Goal: Task Accomplishment & Management: Use online tool/utility

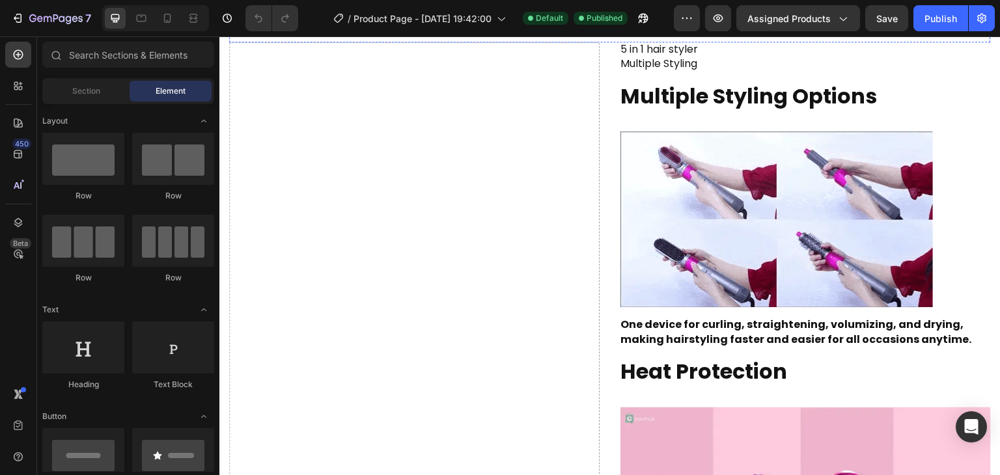
scroll to position [500, 0]
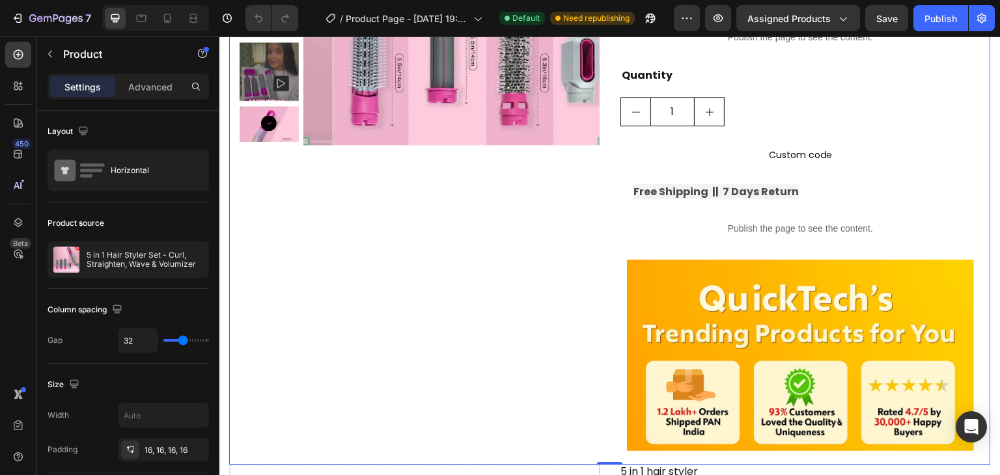
scroll to position [272, 0]
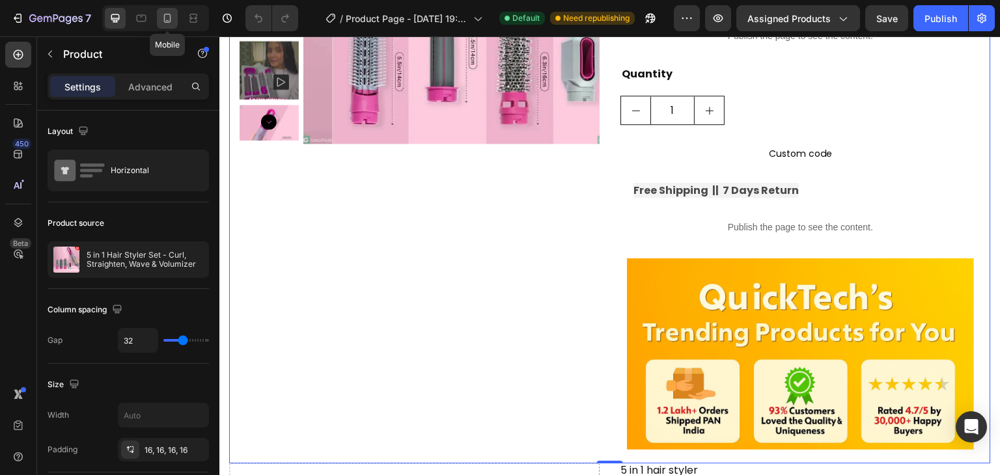
click at [159, 19] on div at bounding box center [167, 18] width 21 height 21
type input "16"
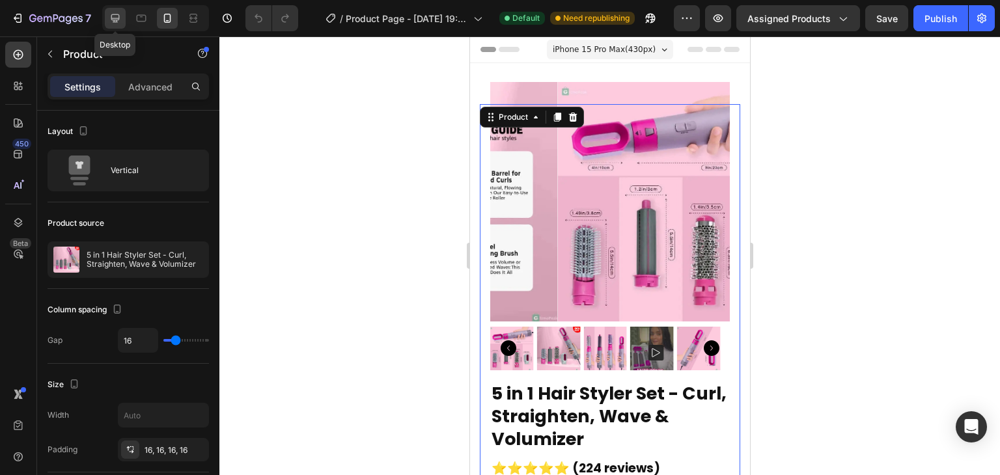
click at [112, 16] on icon at bounding box center [115, 18] width 13 height 13
type input "32"
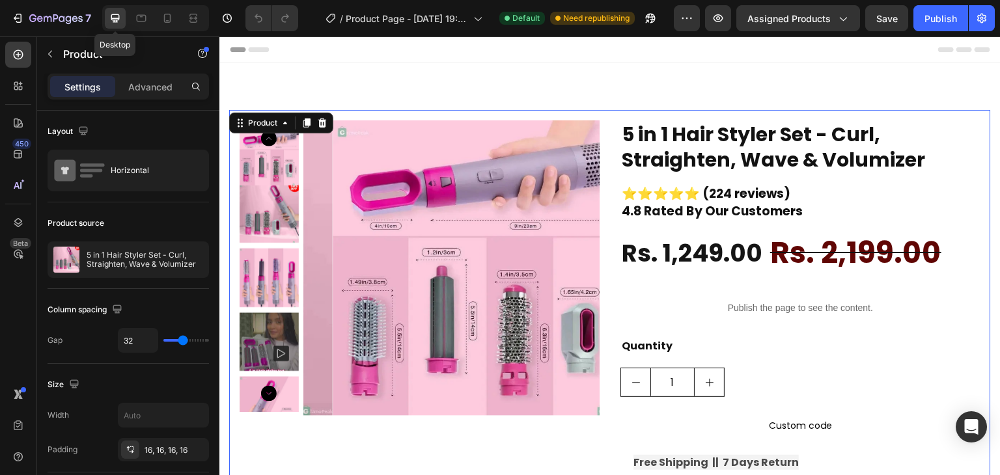
scroll to position [28, 0]
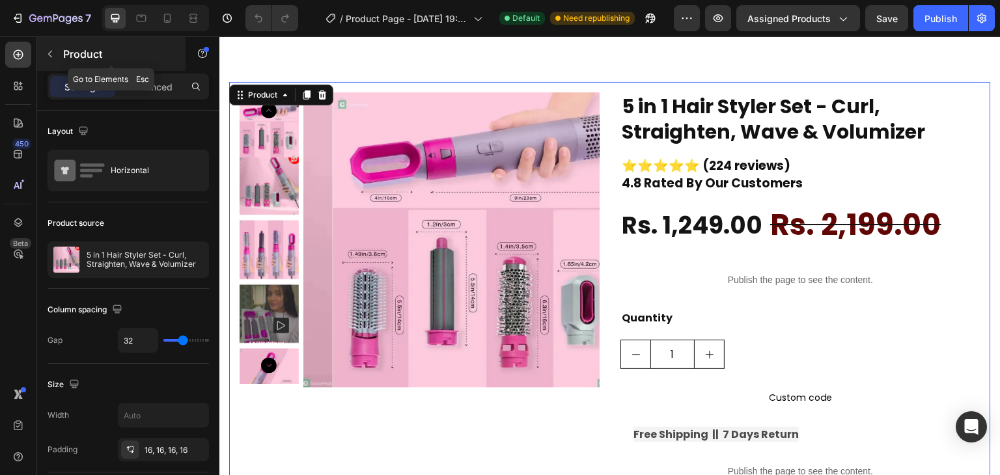
click at [45, 57] on icon "button" at bounding box center [50, 54] width 10 height 10
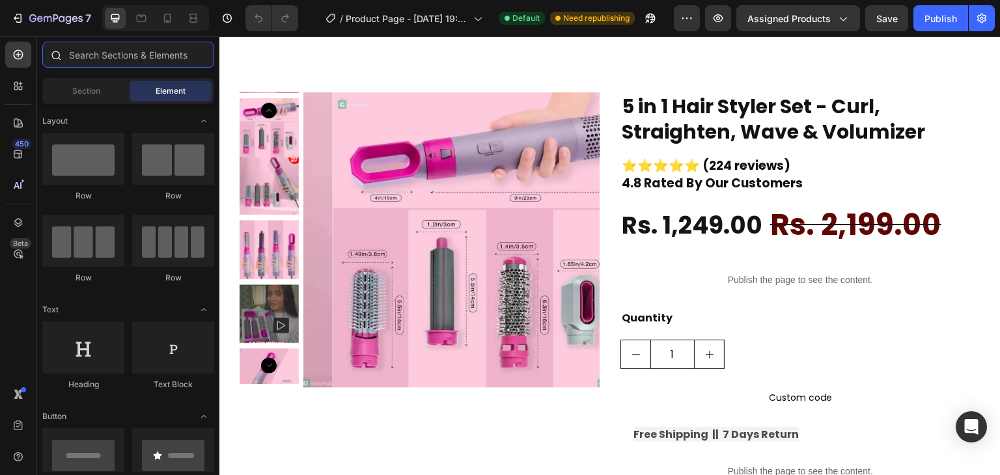
click at [133, 51] on input "text" at bounding box center [128, 55] width 172 height 26
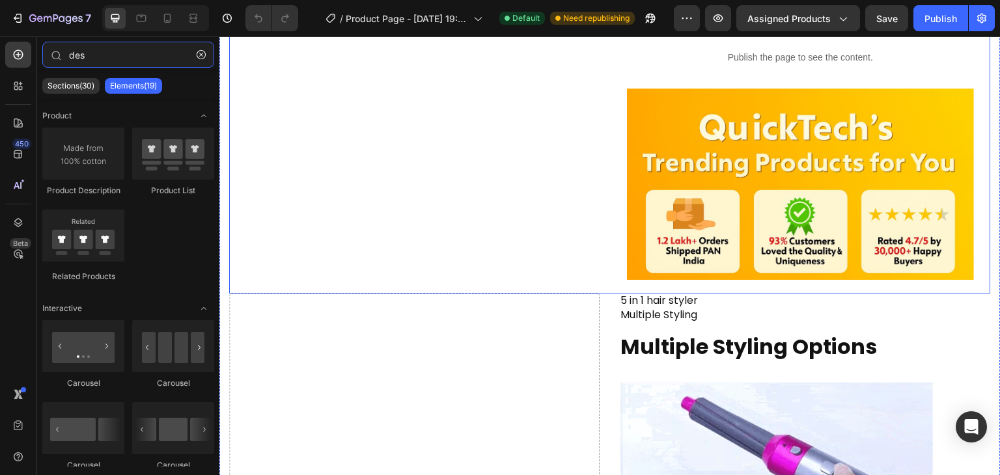
scroll to position [452, 0]
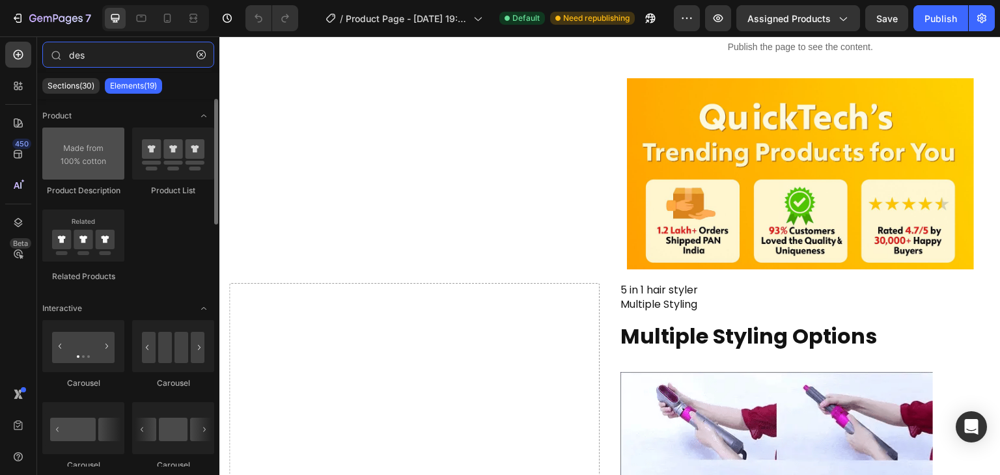
type input "des"
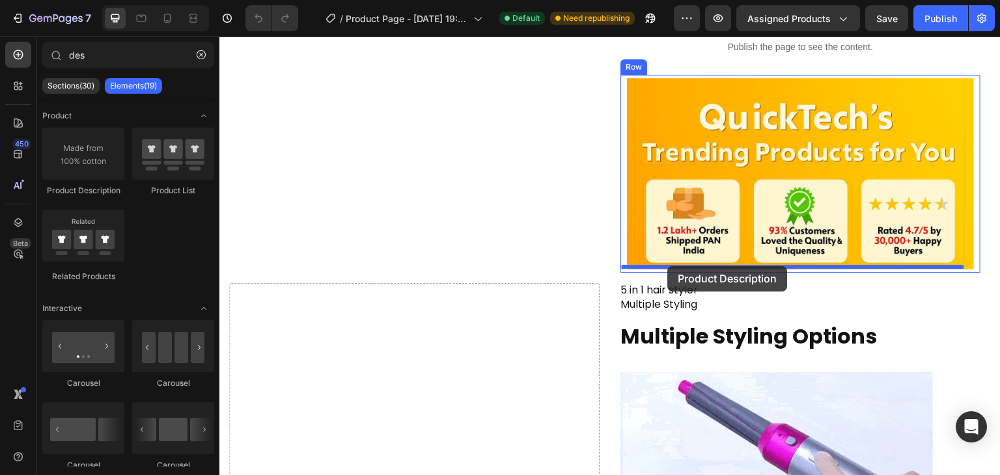
drag, startPoint x: 281, startPoint y: 196, endPoint x: 668, endPoint y: 266, distance: 393.7
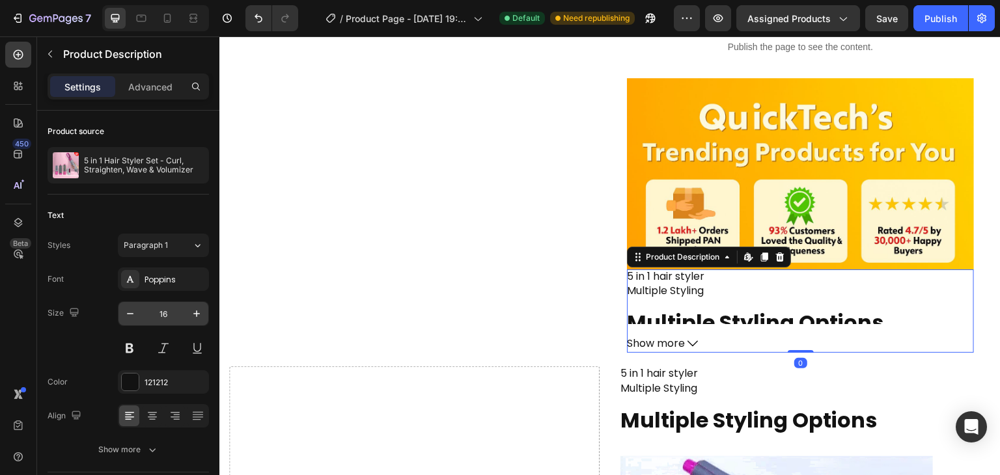
scroll to position [260, 0]
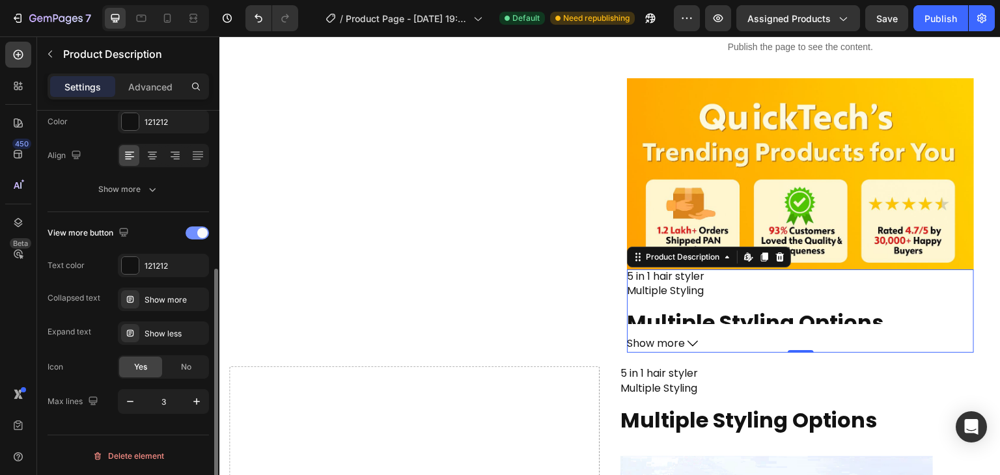
click at [200, 235] on span at bounding box center [202, 233] width 10 height 10
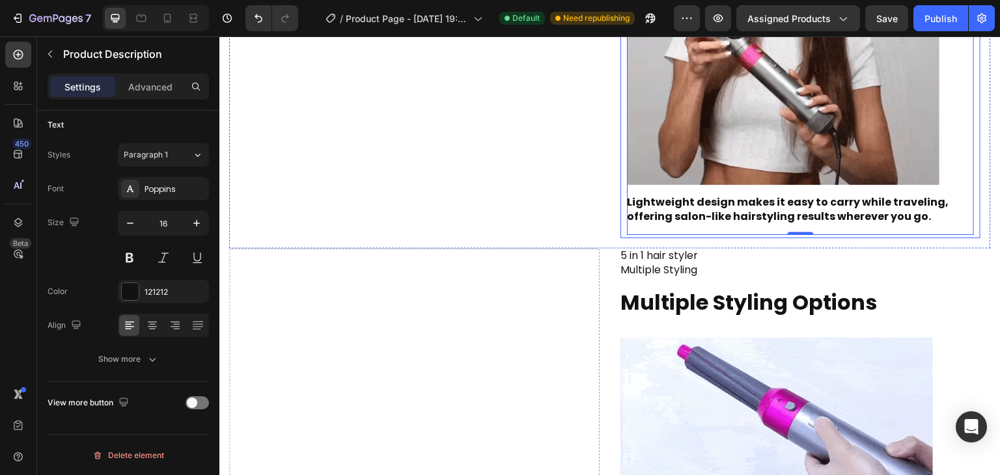
scroll to position [1682, 0]
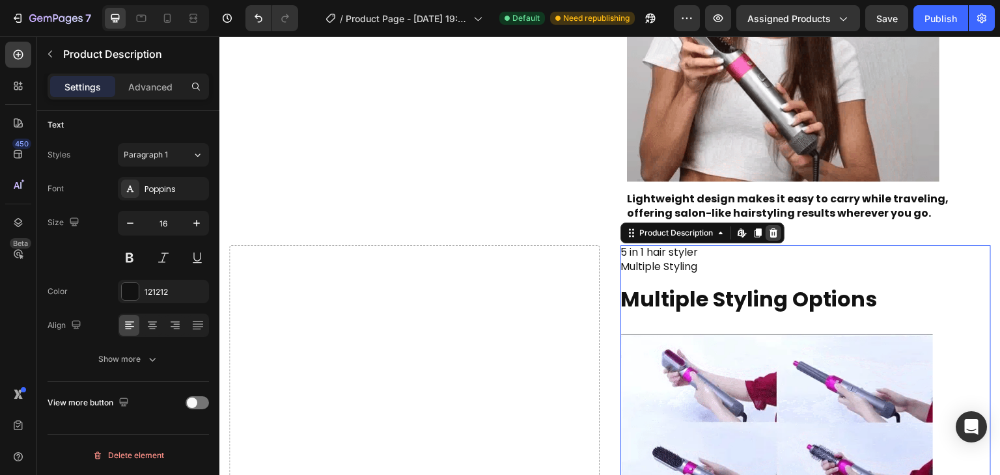
click at [773, 228] on icon at bounding box center [773, 233] width 10 height 10
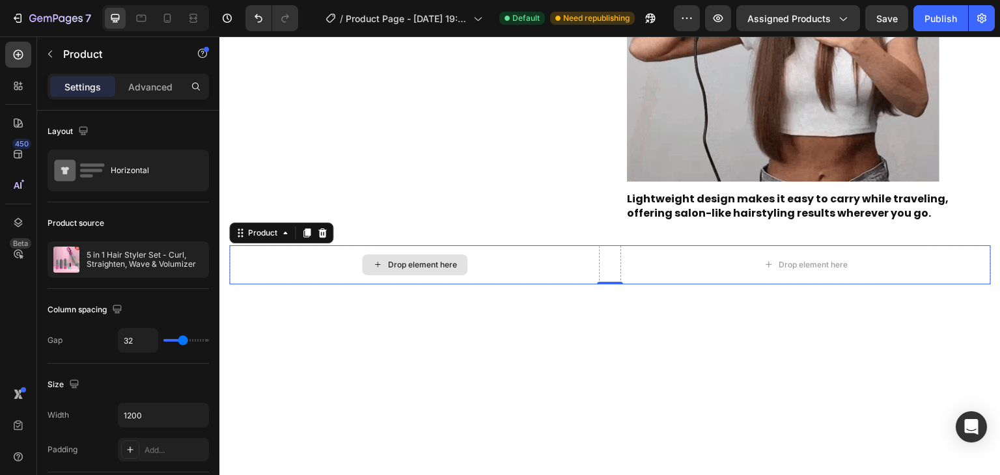
click at [501, 245] on div "Drop element here" at bounding box center [414, 264] width 370 height 39
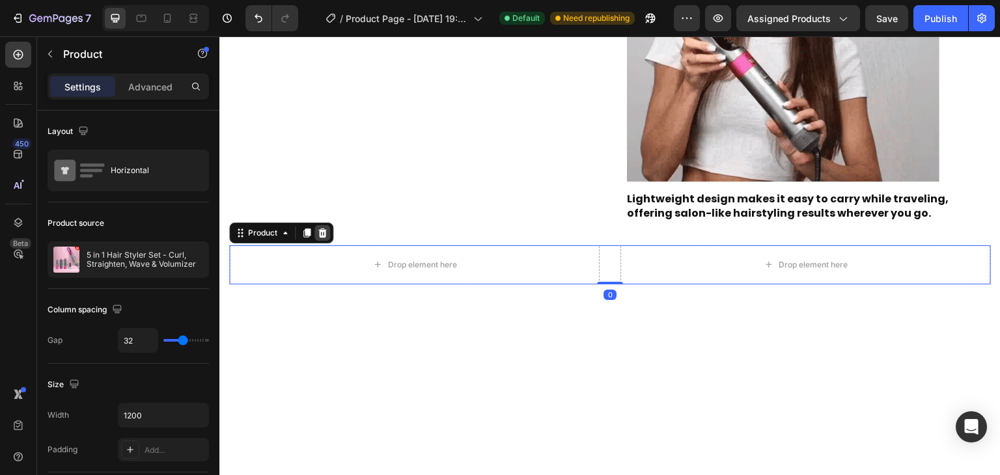
click at [323, 229] on icon at bounding box center [322, 233] width 8 height 9
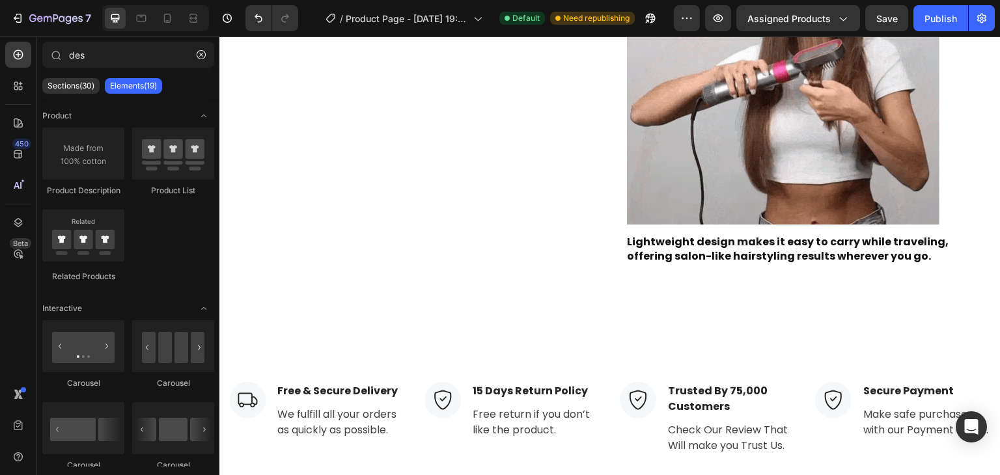
scroll to position [1627, 0]
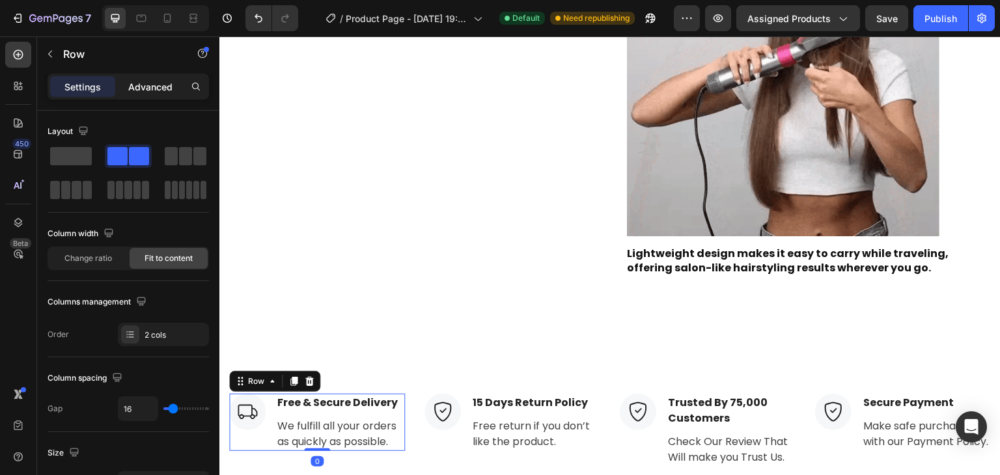
click at [160, 80] on p "Advanced" at bounding box center [150, 87] width 44 height 14
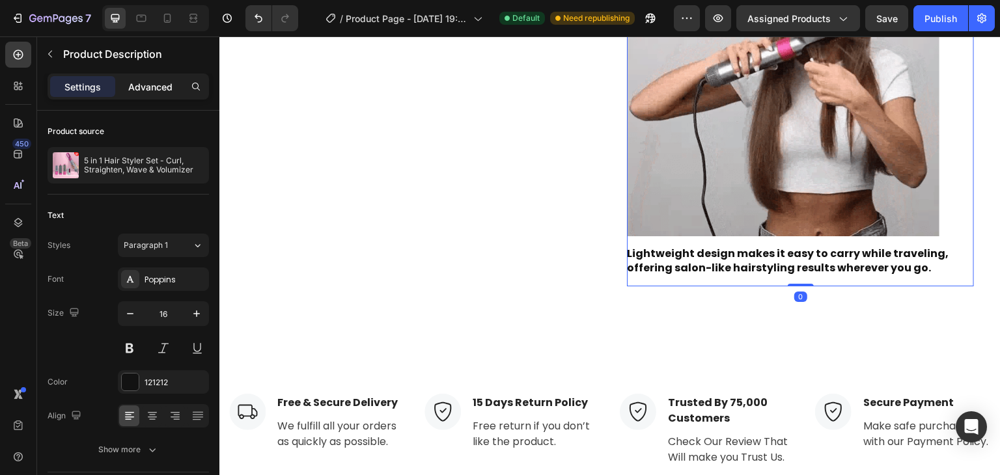
click at [151, 84] on p "Advanced" at bounding box center [150, 87] width 44 height 14
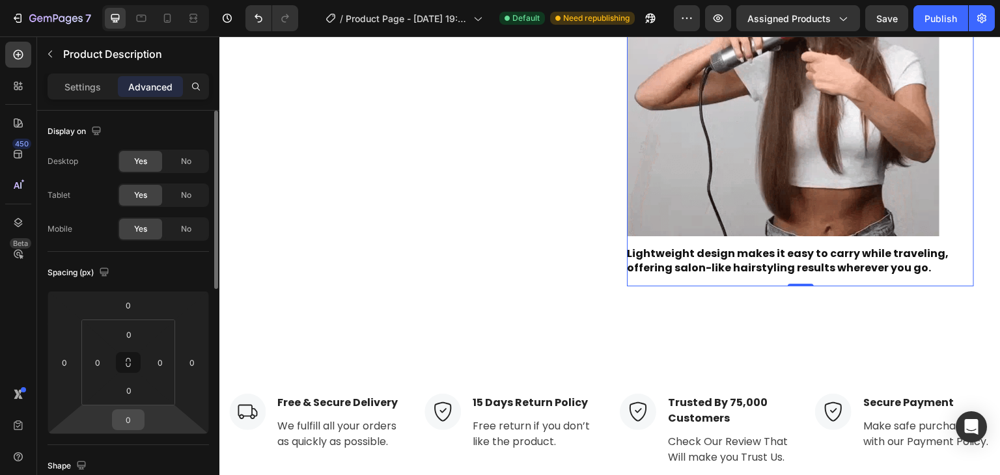
click at [129, 428] on input "0" at bounding box center [128, 420] width 26 height 20
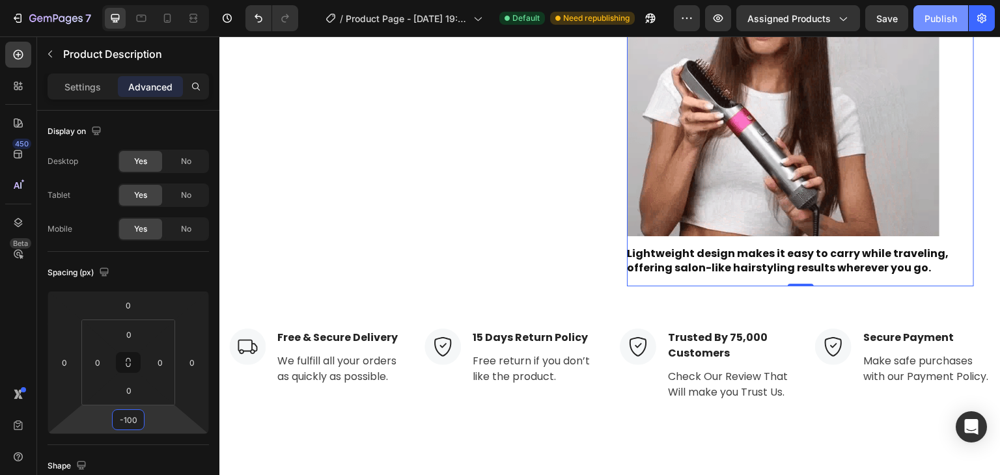
type input "-100"
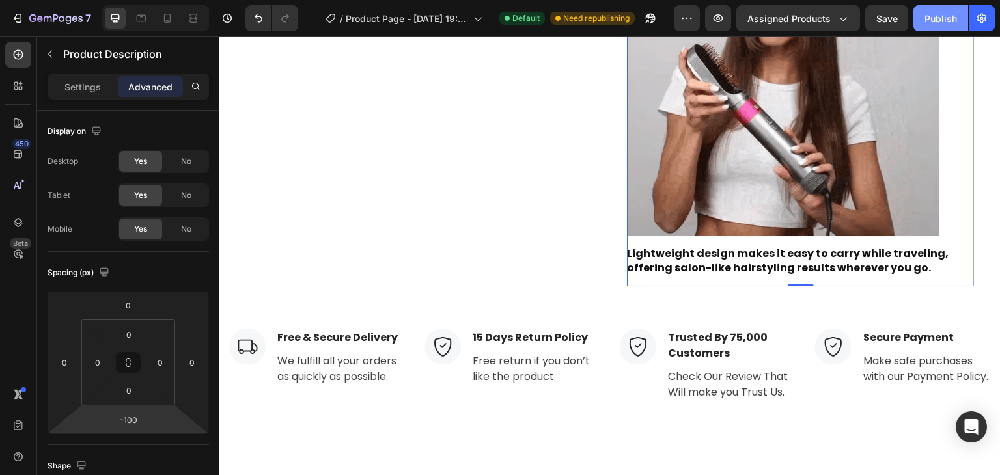
click at [933, 10] on button "Publish" at bounding box center [940, 18] width 55 height 26
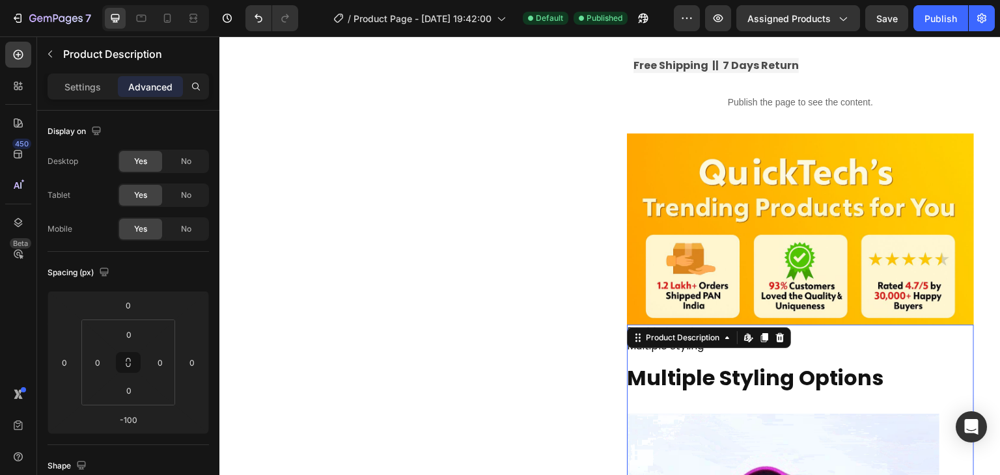
scroll to position [403, 0]
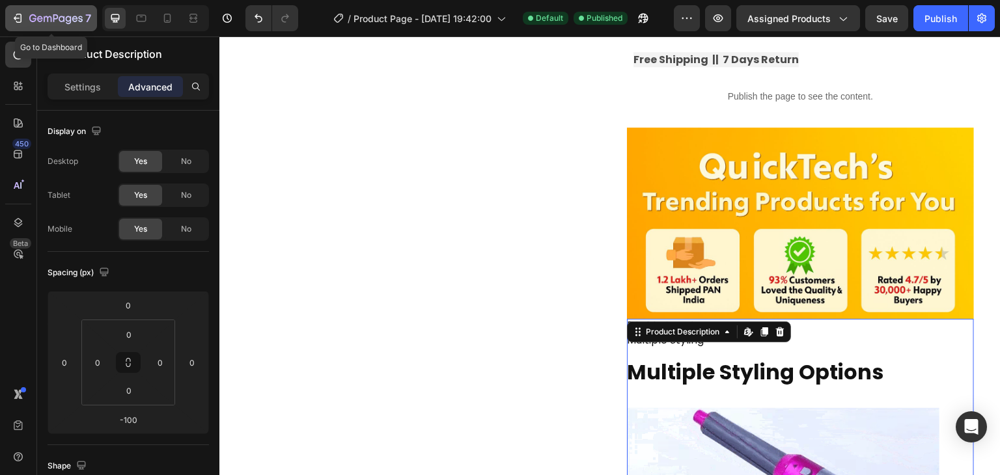
click at [12, 13] on icon "button" at bounding box center [17, 18] width 13 height 13
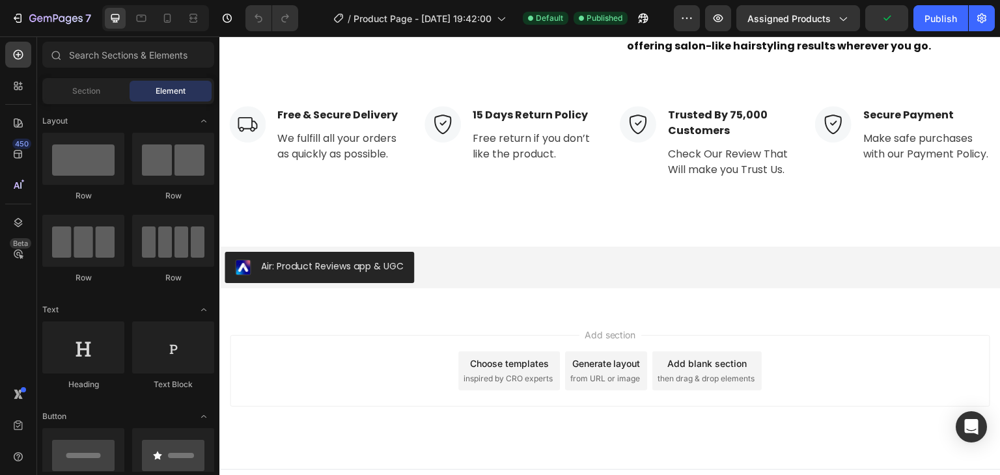
scroll to position [1698, 0]
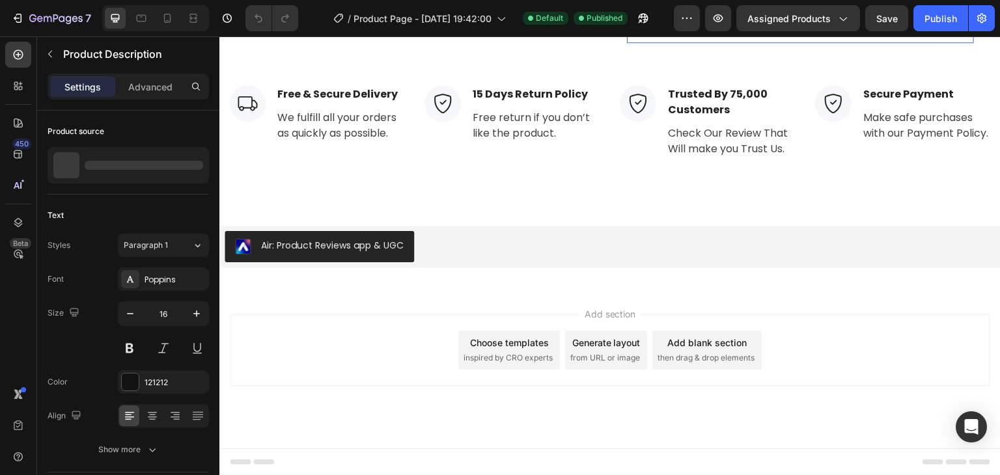
click at [154, 74] on div "Settings Advanced" at bounding box center [128, 87] width 161 height 26
click at [153, 84] on p "Advanced" at bounding box center [150, 87] width 44 height 14
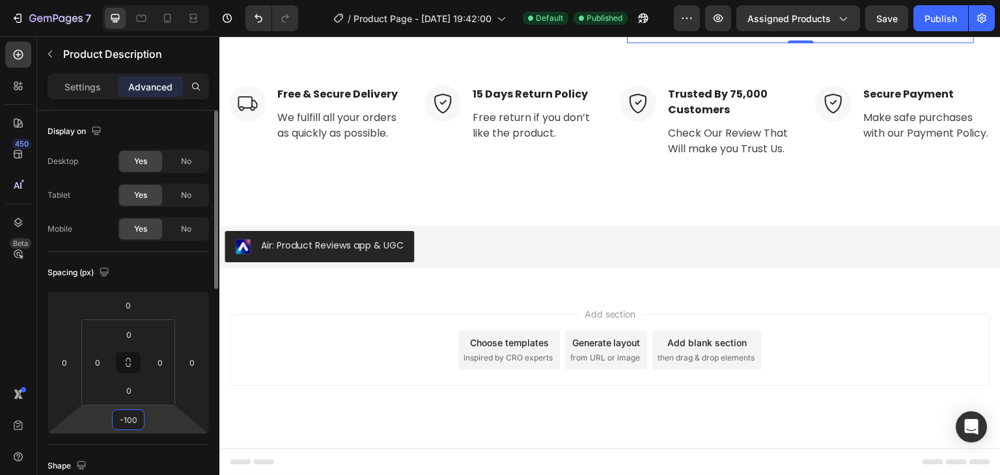
click at [147, 0] on html "7 / Product Page - [DATE] 19:42:00 Default Published Preview Assigned Products …" at bounding box center [500, 0] width 1000 height 0
click at [145, 0] on html "7 / Product Page - [DATE] 19:42:00 Default Published Preview Assigned Products …" at bounding box center [500, 0] width 1000 height 0
click at [141, 423] on input "-100" at bounding box center [128, 420] width 26 height 20
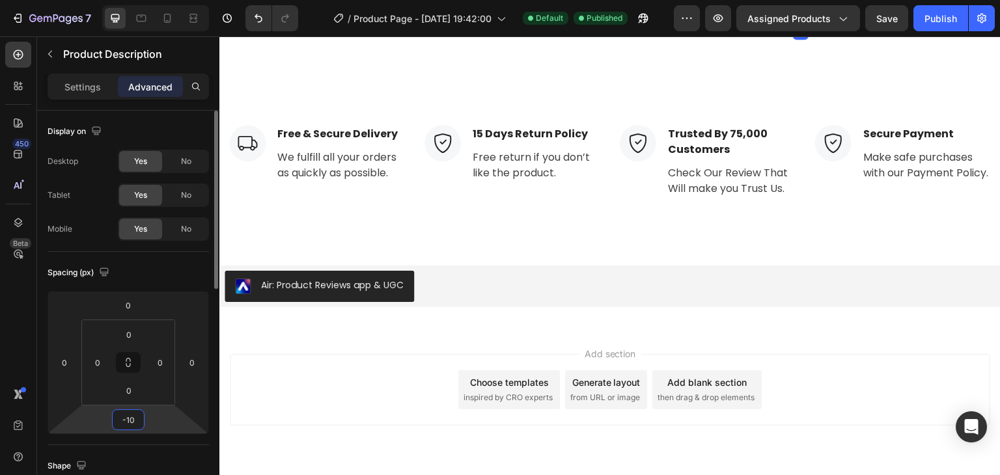
type input "-1"
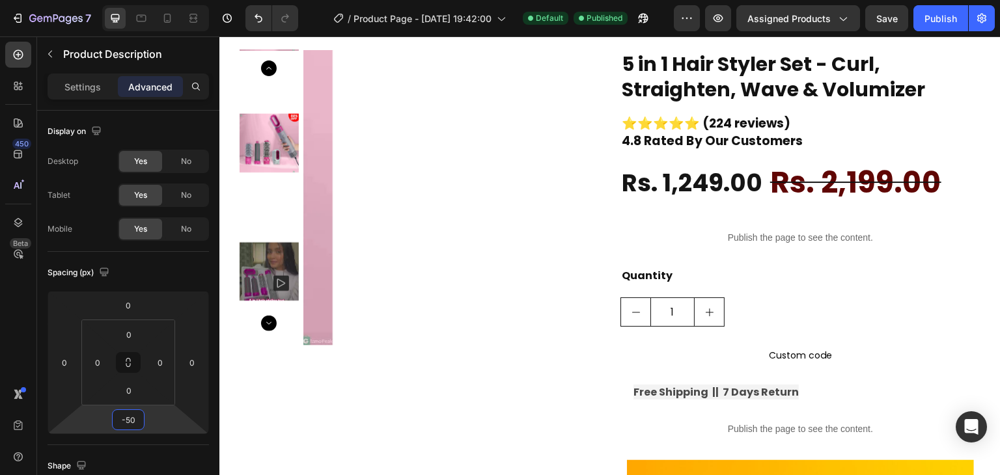
scroll to position [0, 0]
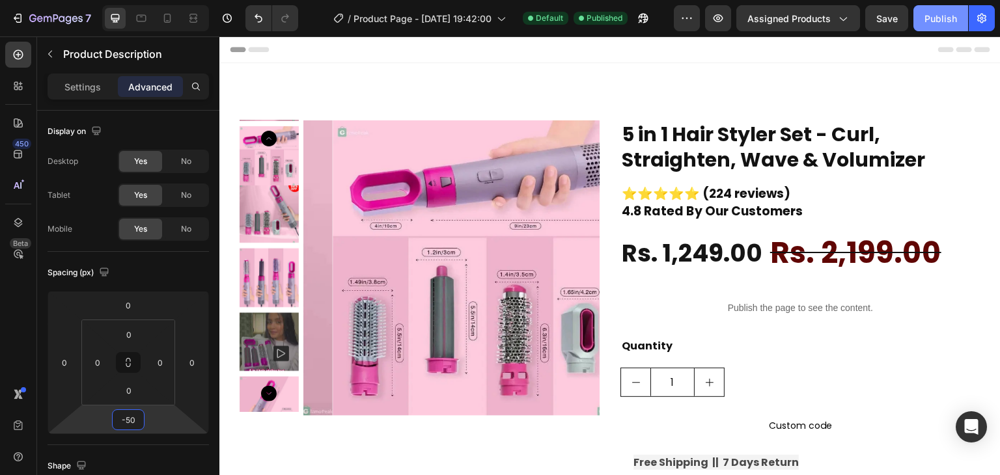
type input "-50"
click at [954, 12] on div "Publish" at bounding box center [940, 19] width 33 height 14
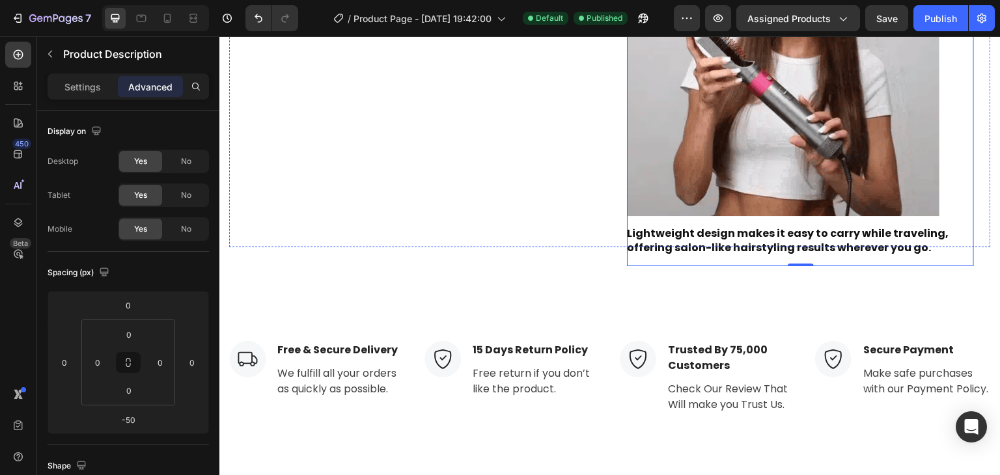
scroll to position [1648, 0]
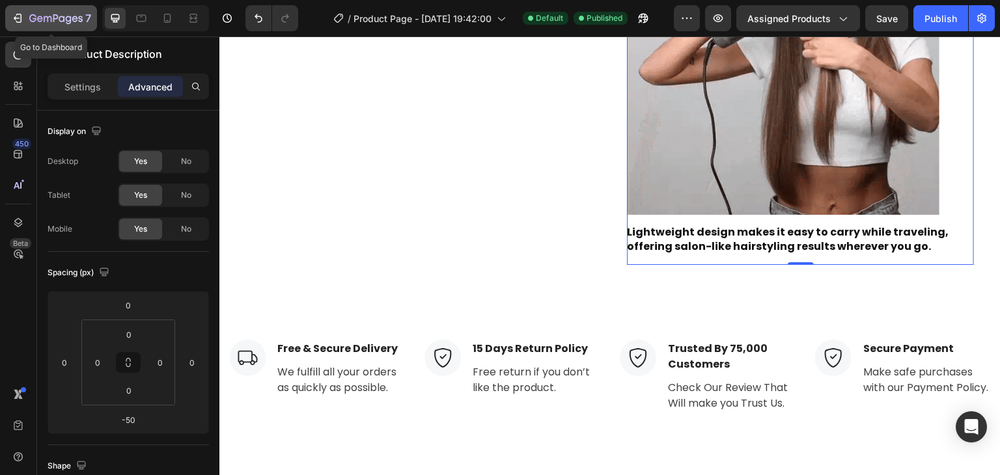
click at [13, 18] on icon "button" at bounding box center [17, 18] width 13 height 13
